Goal: Navigation & Orientation: Find specific page/section

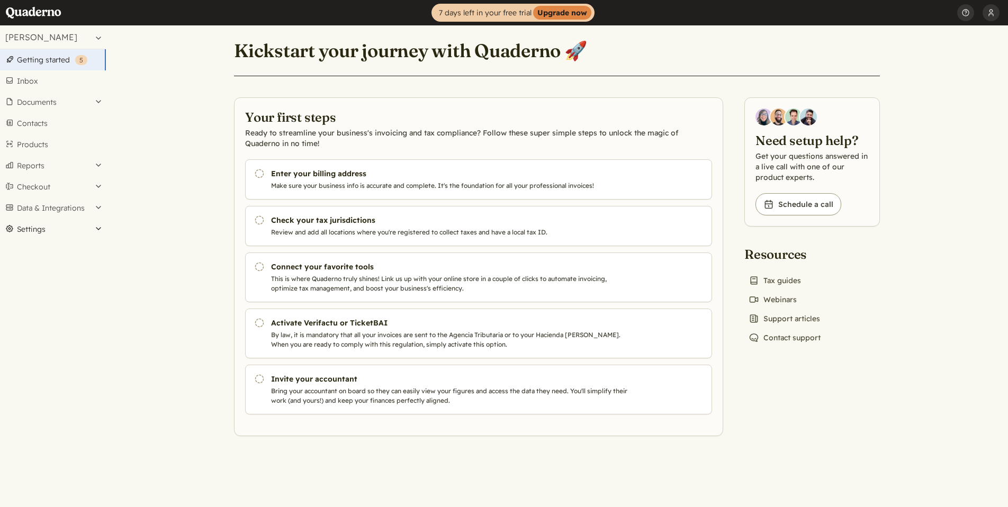
click at [94, 228] on button "Settings" at bounding box center [53, 229] width 106 height 21
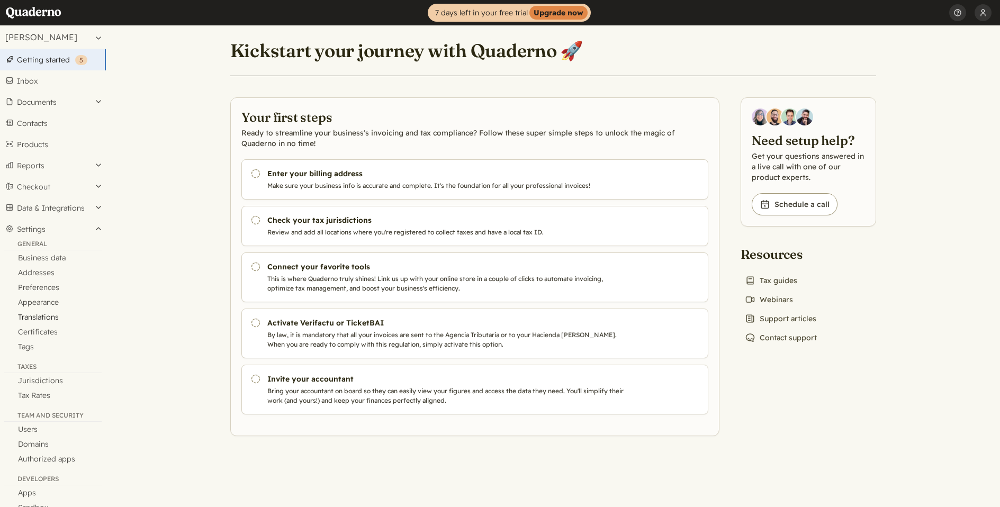
click at [47, 319] on link "Translations" at bounding box center [53, 317] width 106 height 15
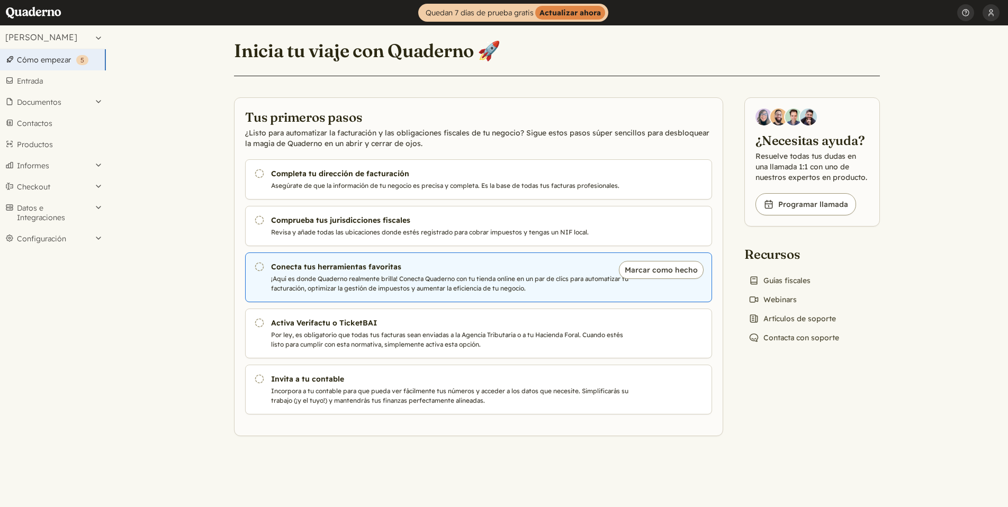
click at [342, 263] on h3 "Conecta tus herramientas favoritas" at bounding box center [451, 267] width 361 height 11
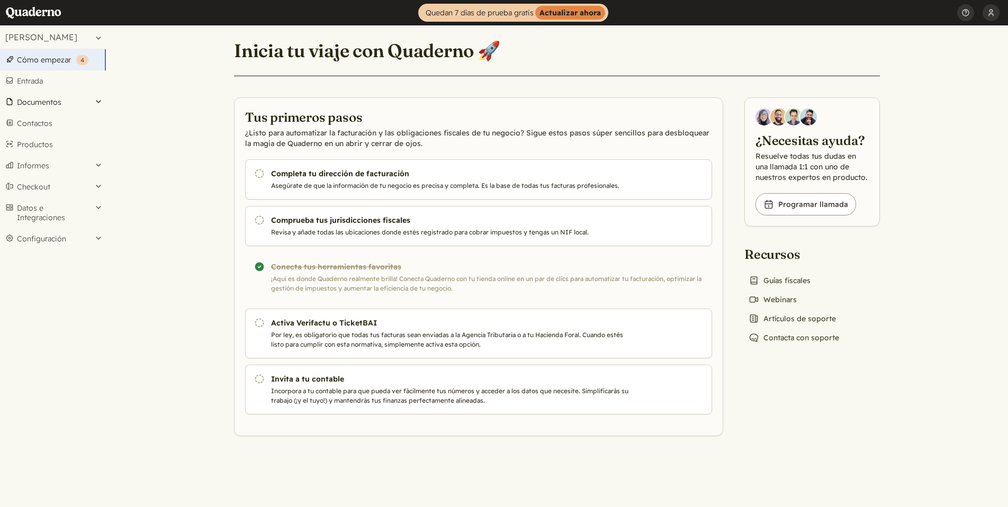
click at [96, 102] on button "Documentos" at bounding box center [53, 102] width 106 height 21
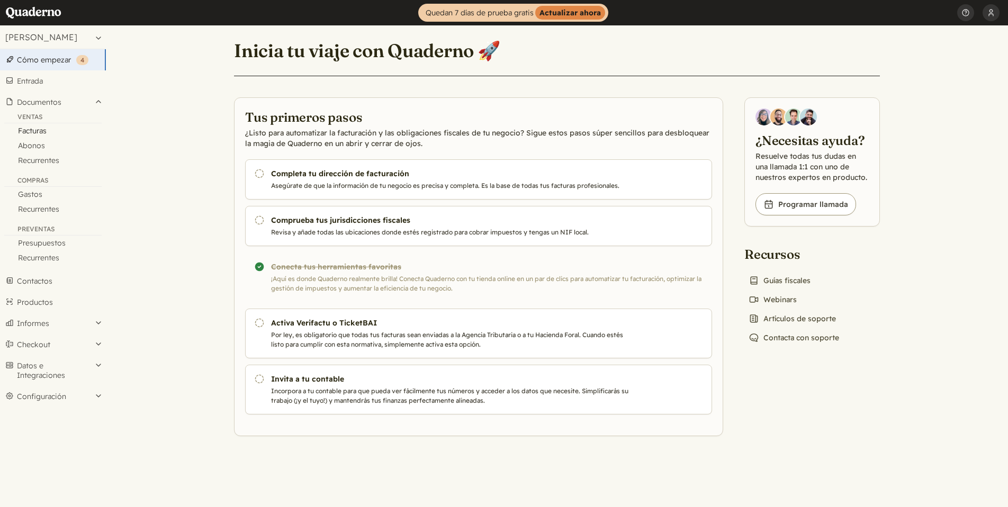
click at [38, 128] on link "Facturas" at bounding box center [53, 130] width 106 height 15
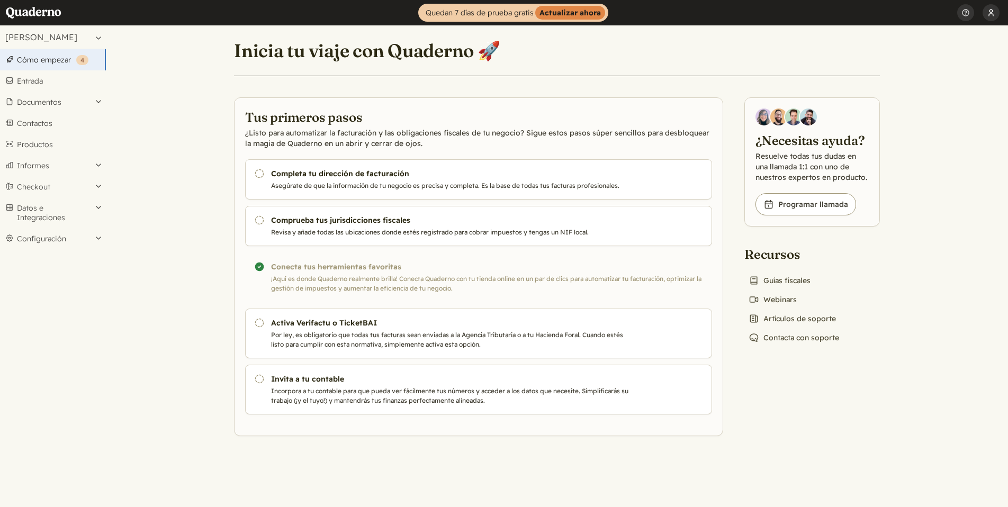
click at [995, 14] on button "[PERSON_NAME]" at bounding box center [991, 12] width 17 height 25
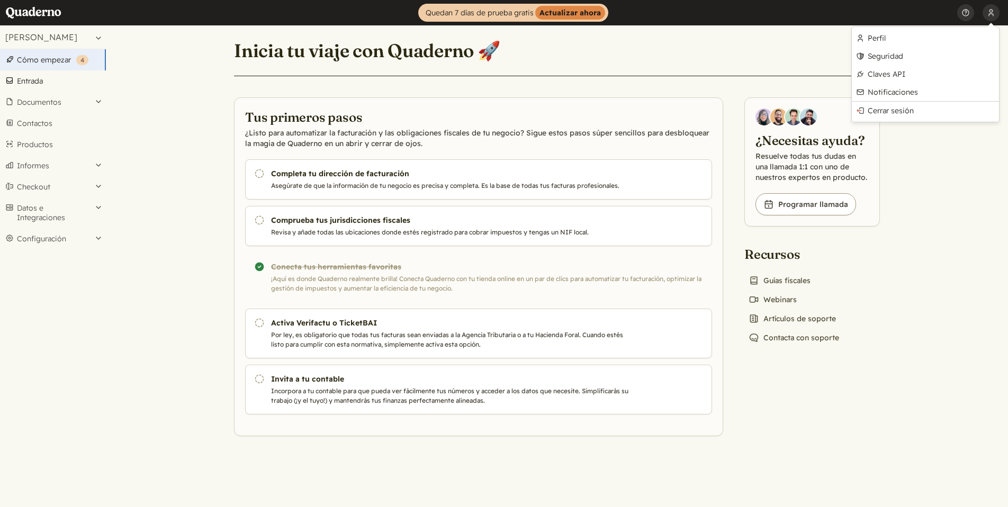
click at [31, 82] on link "Entrada" at bounding box center [53, 80] width 106 height 21
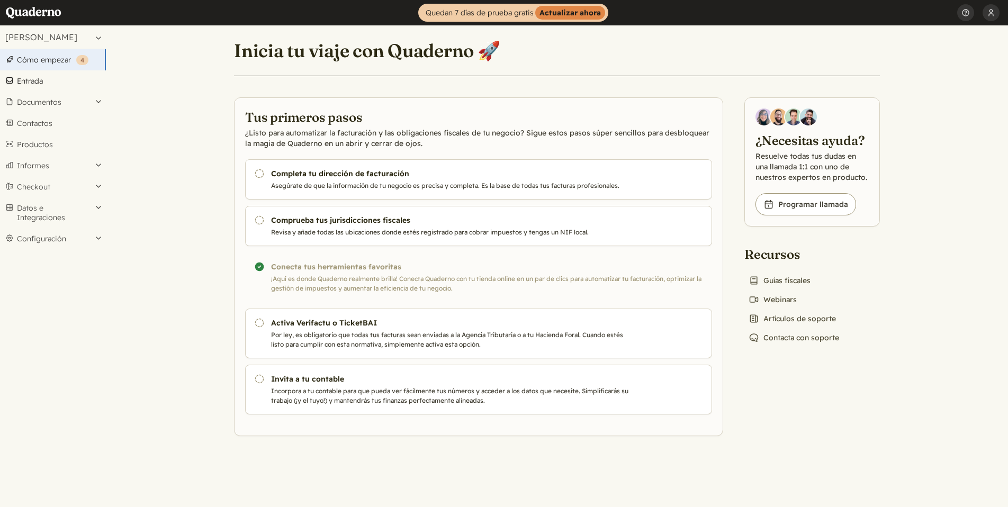
click at [40, 76] on link "Entrada" at bounding box center [53, 80] width 106 height 21
click at [791, 279] on link "Book icon Guías fiscales" at bounding box center [780, 280] width 70 height 15
click at [991, 12] on button "[PERSON_NAME]" at bounding box center [991, 12] width 17 height 25
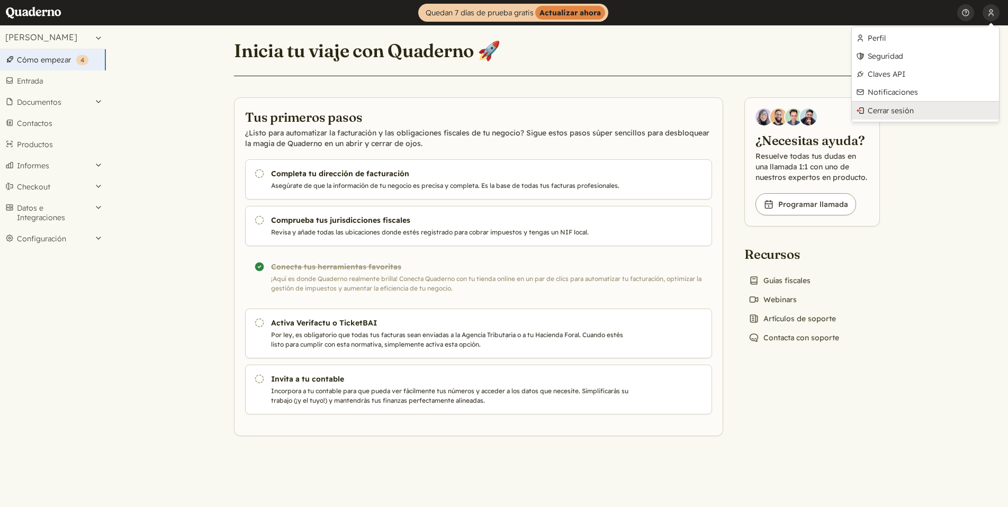
click at [899, 107] on link "Cerrar sesión" at bounding box center [925, 111] width 147 height 18
